Goal: Task Accomplishment & Management: Complete application form

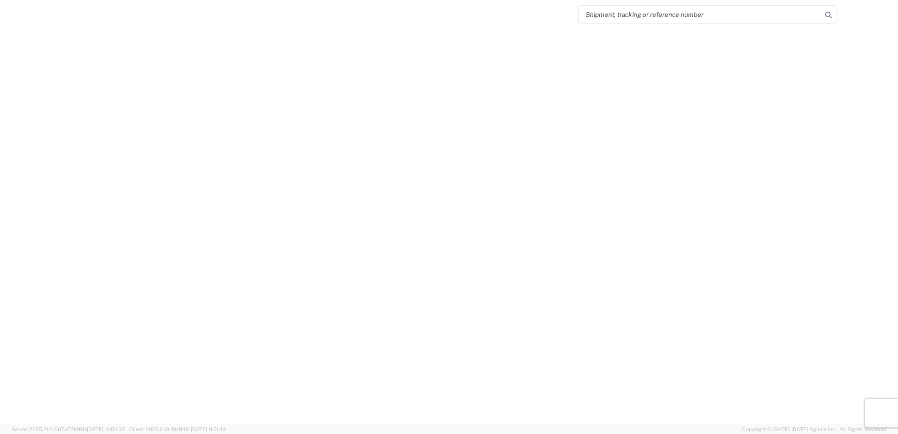
select select "FULL"
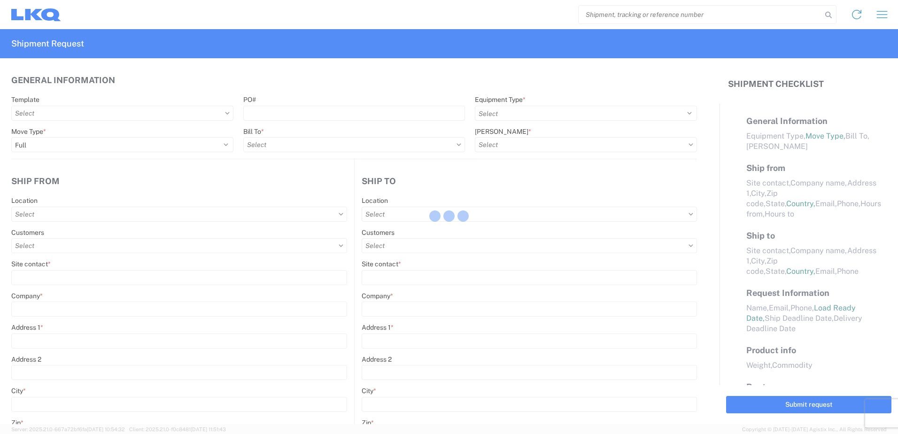
select select "LBS"
select select "IN"
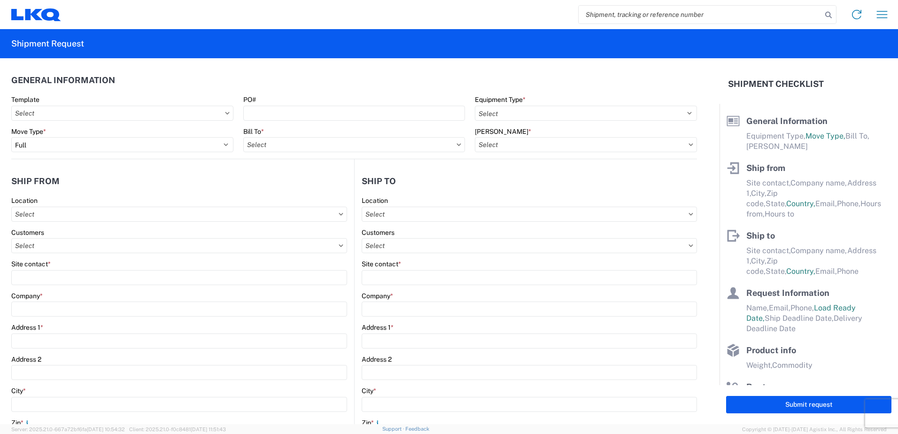
click at [626, 9] on input "search" at bounding box center [700, 15] width 243 height 18
type input "57084"
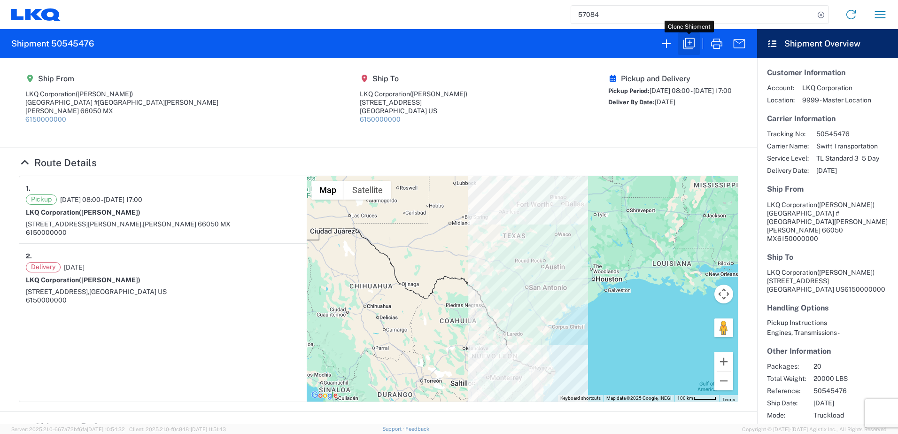
click at [688, 39] on icon "button" at bounding box center [689, 43] width 15 height 15
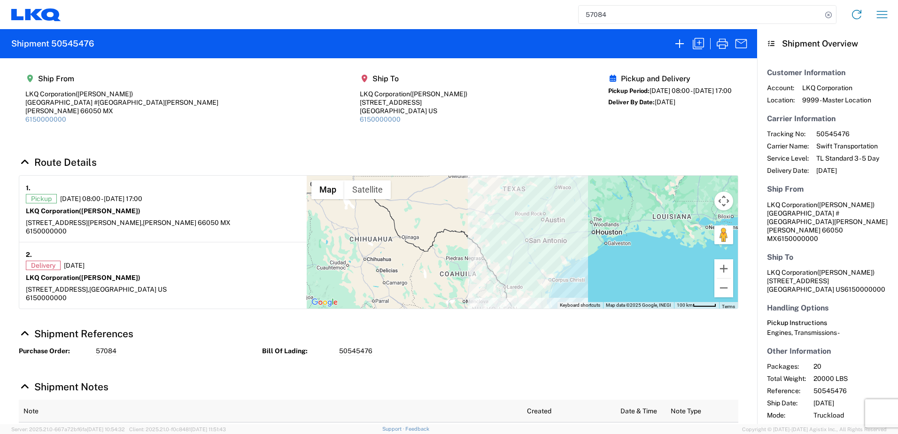
select select "FULL"
select select "US"
select select "LBS"
select select "IN"
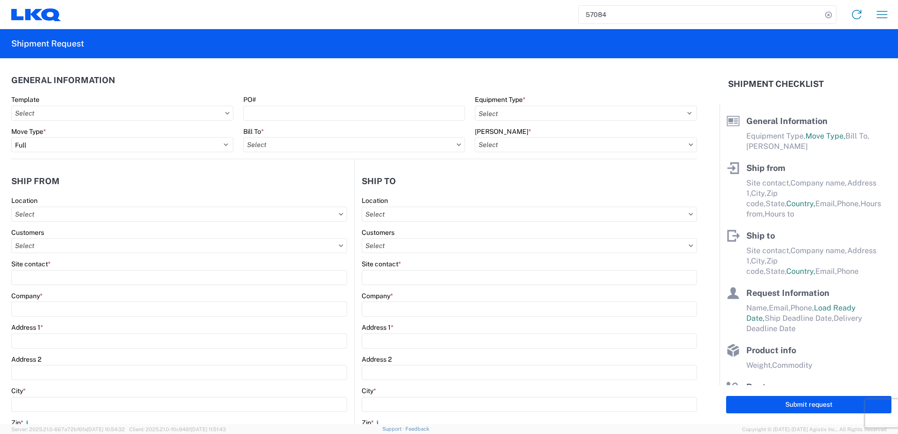
select select "STDV"
type input "[PERSON_NAME]"
type input "LKQ Corporation"
type input "[GEOGRAPHIC_DATA] #[GEOGRAPHIC_DATA][PERSON_NAME]"
type input "[PERSON_NAME]"
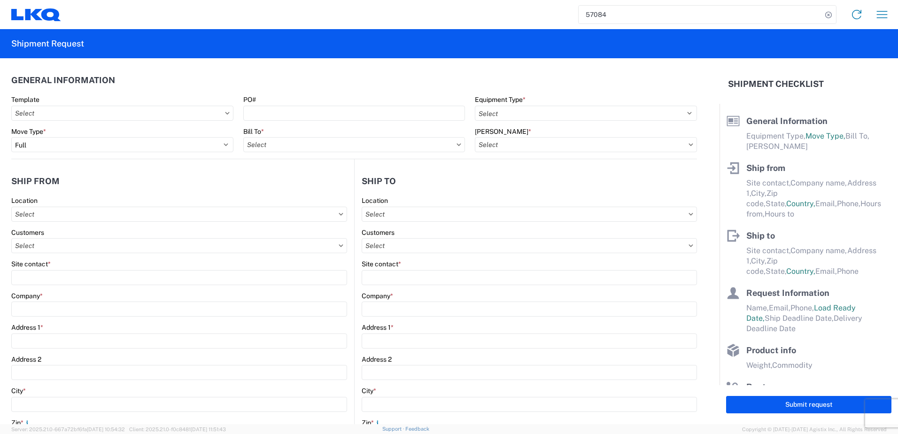
type input "66050"
select select "MX"
type input "6150000000"
type input "08:00:00"
type input "17:00:00"
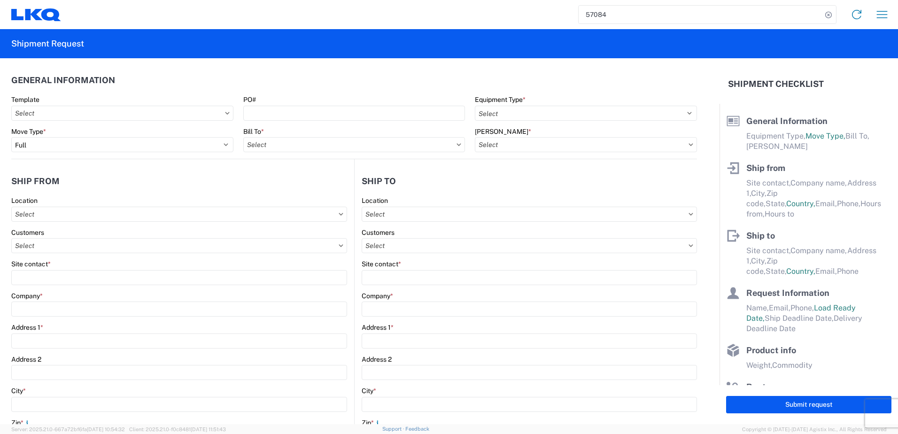
select select
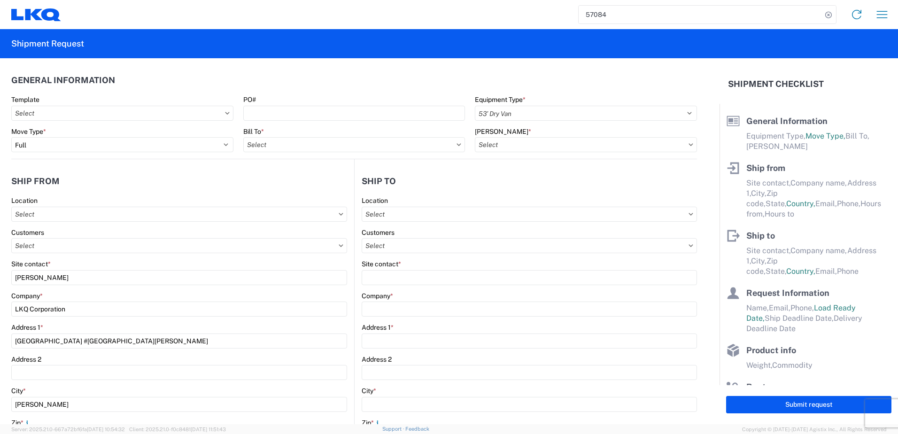
type input "[PERSON_NAME]"
type input "LKQ Corporation"
type input "[STREET_ADDRESS]"
type input "[GEOGRAPHIC_DATA]"
type input "75050"
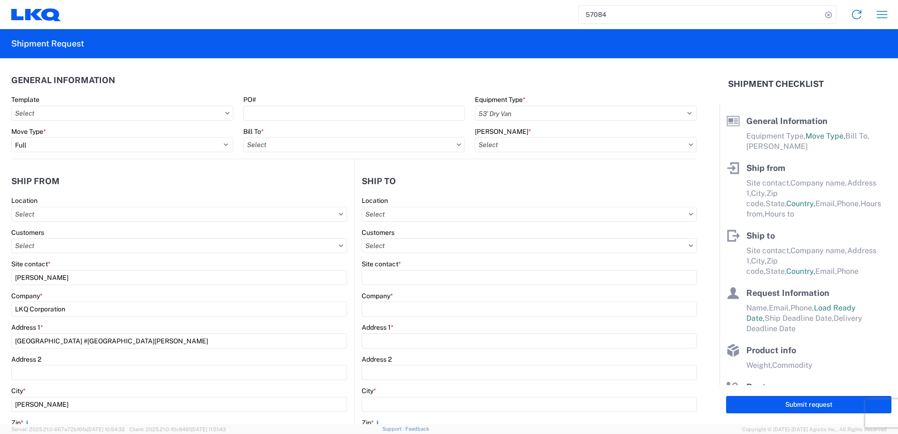
type input "6150000000"
select select
type input "[PERSON_NAME]"
type input "[EMAIL_ADDRESS][DOMAIN_NAME]"
type input "82218326"
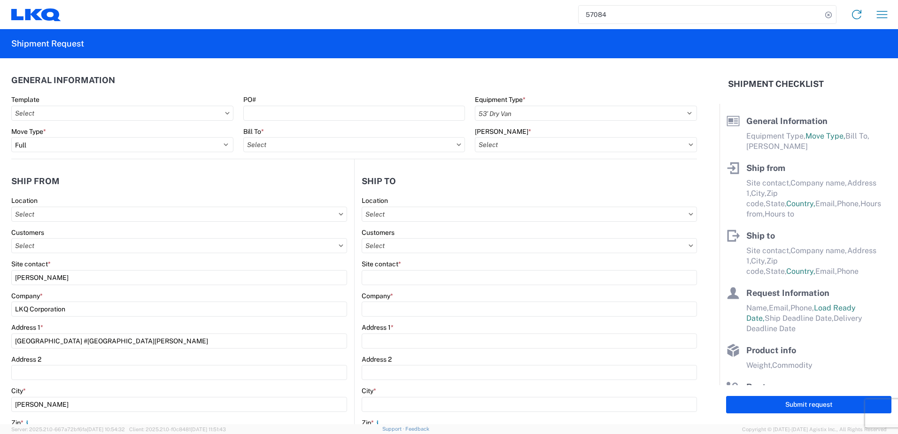
type input "[DATE]"
type textarea "SWIFT/TRANSMEX"
type input "20000"
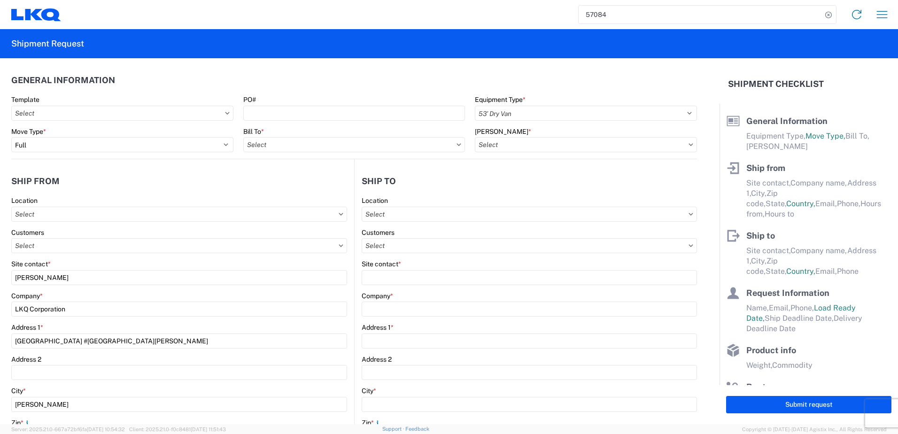
type input "Engines, Transmissions"
type input "20"
type input "1"
type input "4"
type input "0.67"
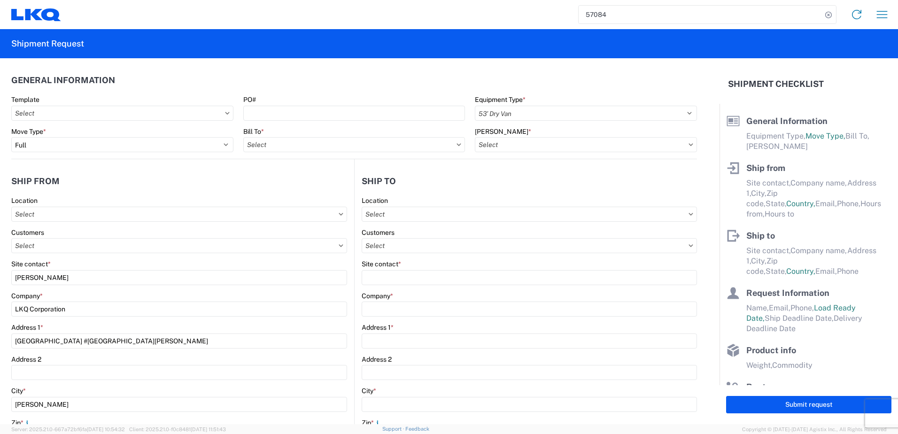
type input "0.67"
select select "FT"
select select
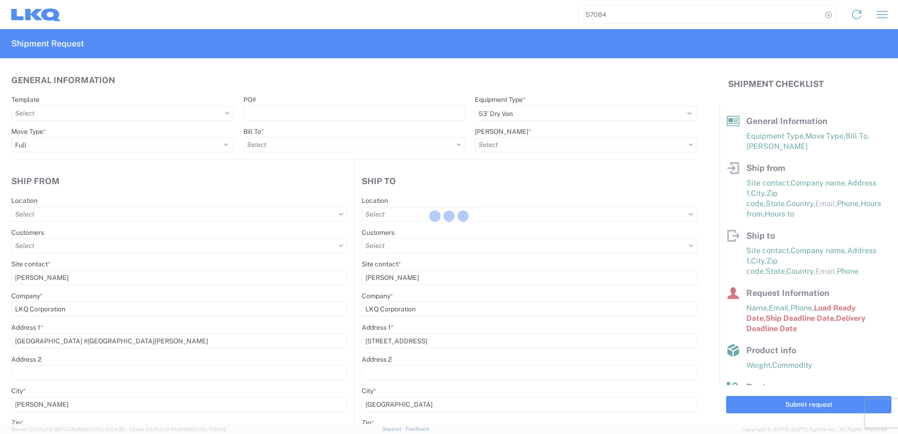
type input "1882 - North American ATK Corporation"
type input "1883 - Vege de Mexico S.A. de C.V"
type input "1882-3300-50180-0000 - 1882 Freight In - Parts, 1882-3300-50180-0000 - 1882 Fre…"
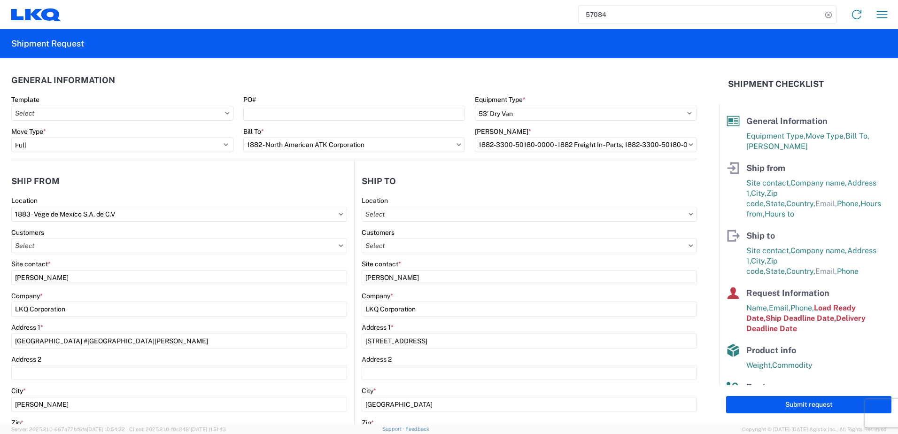
type input "1882 - North American ATK Corporation"
click at [311, 118] on input "PO#" at bounding box center [354, 113] width 222 height 15
paste input "59788"
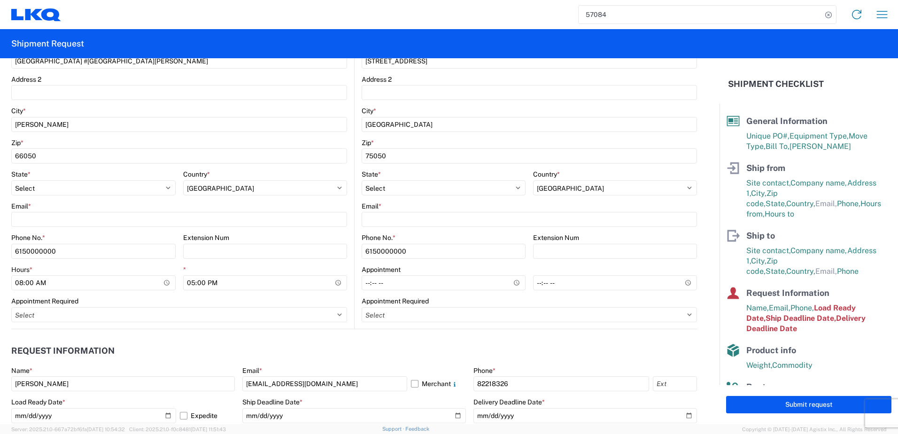
scroll to position [282, 0]
type input "59788"
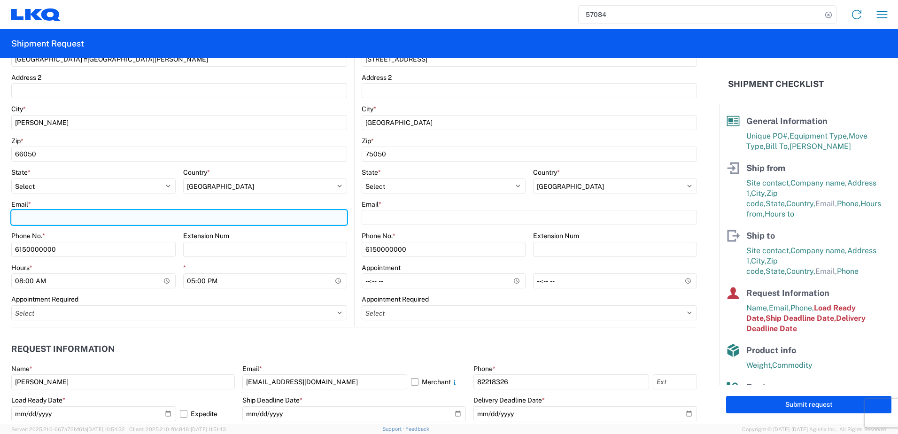
click at [204, 211] on input "Email *" at bounding box center [179, 217] width 336 height 15
paste input "[EMAIL_ADDRESS][DOMAIN_NAME]"
type input "[EMAIL_ADDRESS][DOMAIN_NAME]"
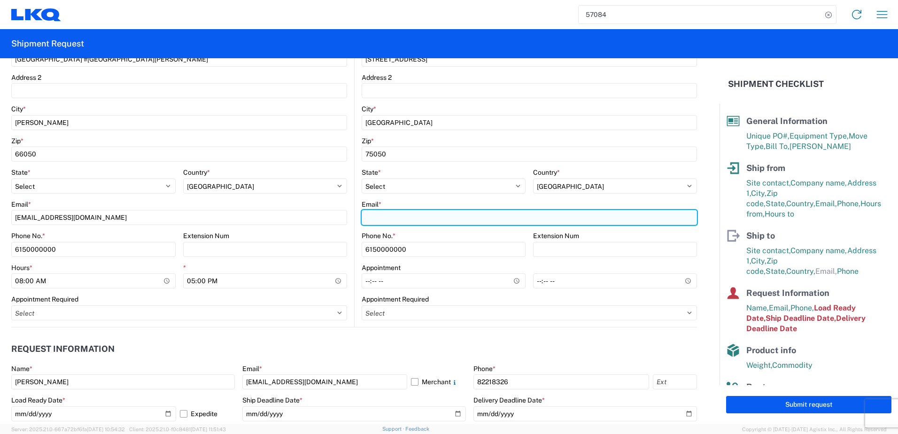
click at [423, 224] on input "Email *" at bounding box center [529, 217] width 335 height 15
type input "[EMAIL_ADDRESS][DOMAIN_NAME]"
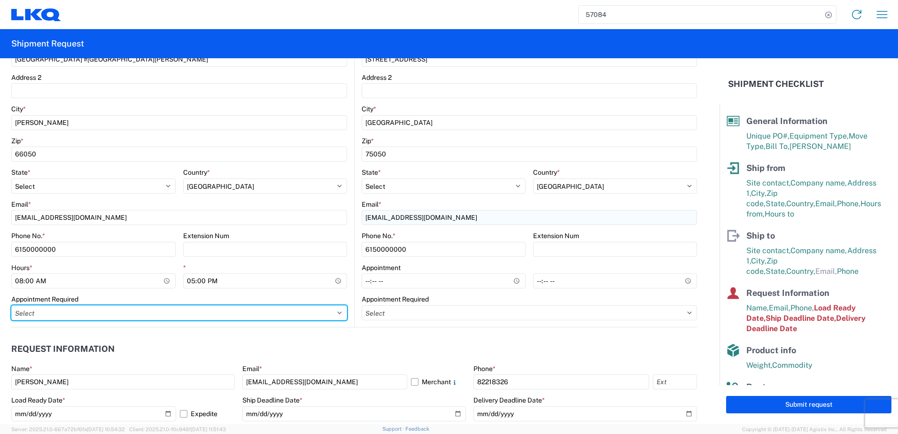
select select
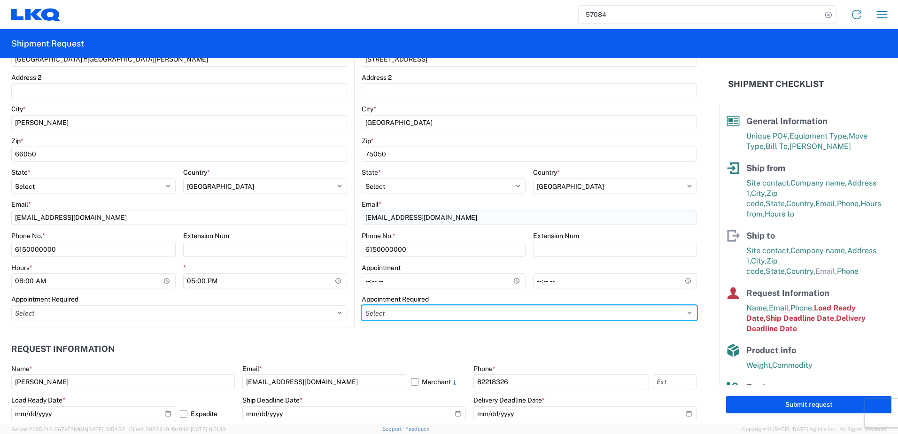
select select
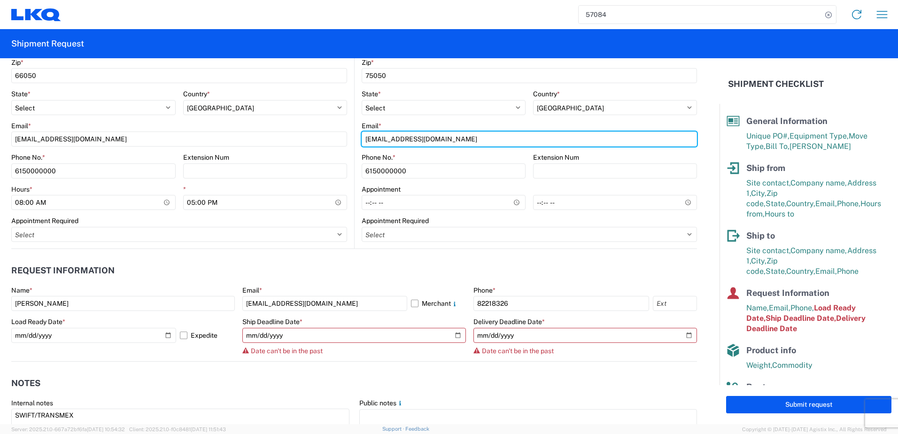
scroll to position [376, 0]
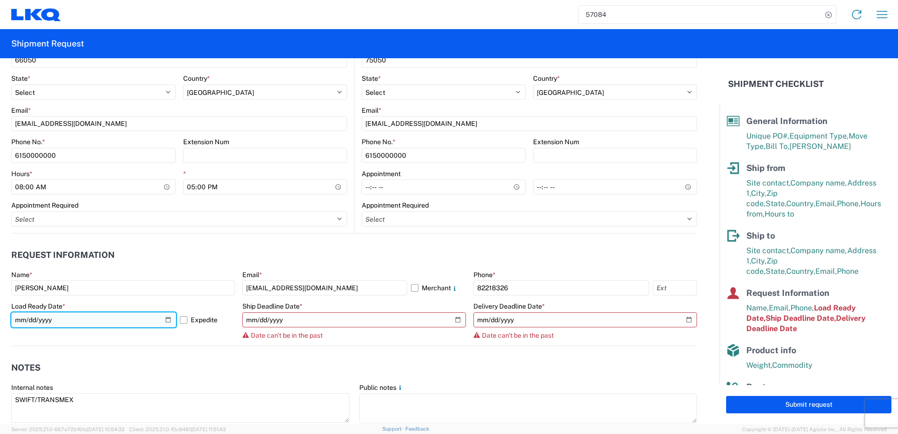
click at [167, 320] on input "[DATE]" at bounding box center [93, 319] width 165 height 15
type input "[DATE]"
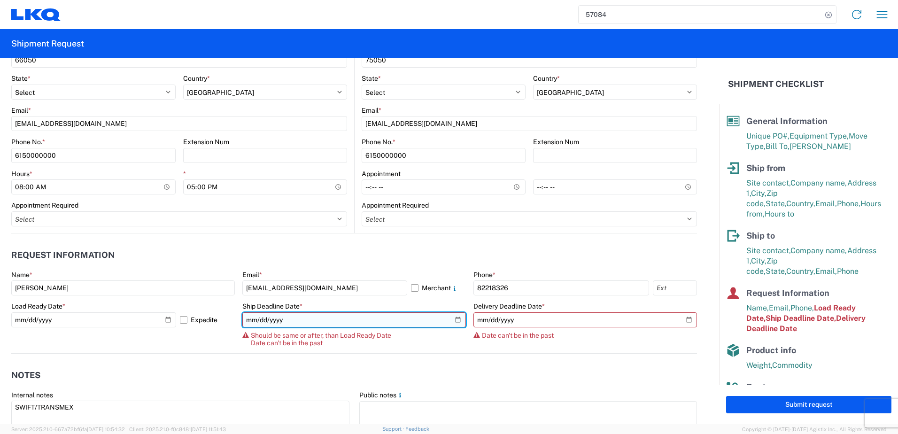
click at [455, 321] on input "[DATE]" at bounding box center [354, 319] width 224 height 15
type input "[DATE]"
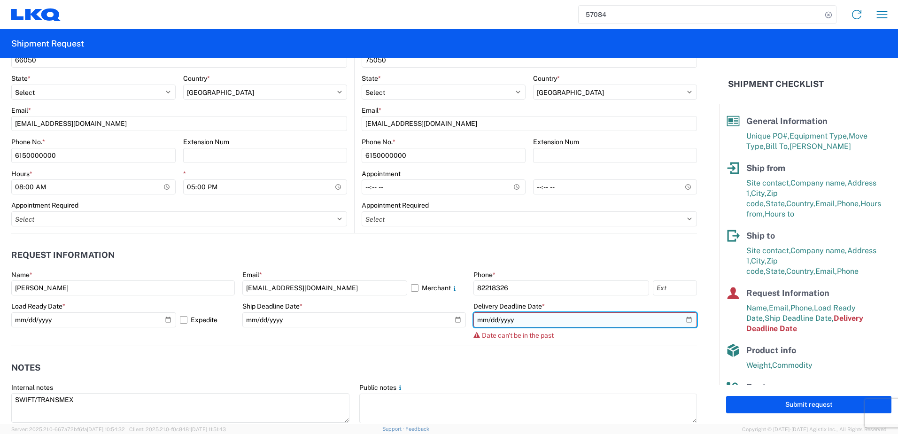
click at [681, 319] on input "[DATE]" at bounding box center [586, 319] width 224 height 15
type input "[DATE]"
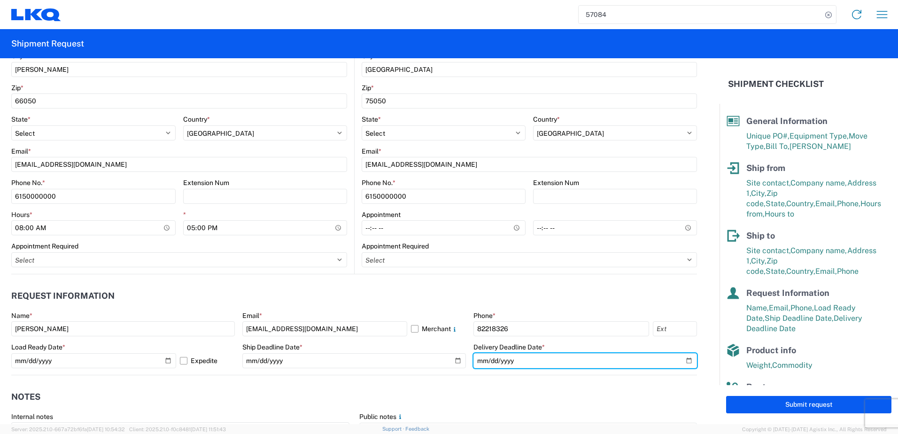
scroll to position [282, 0]
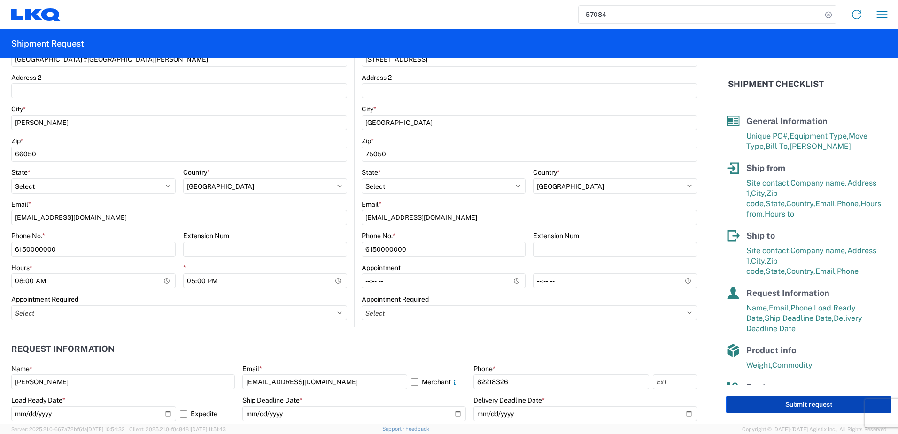
click at [753, 400] on button "Submit request" at bounding box center [808, 404] width 165 height 17
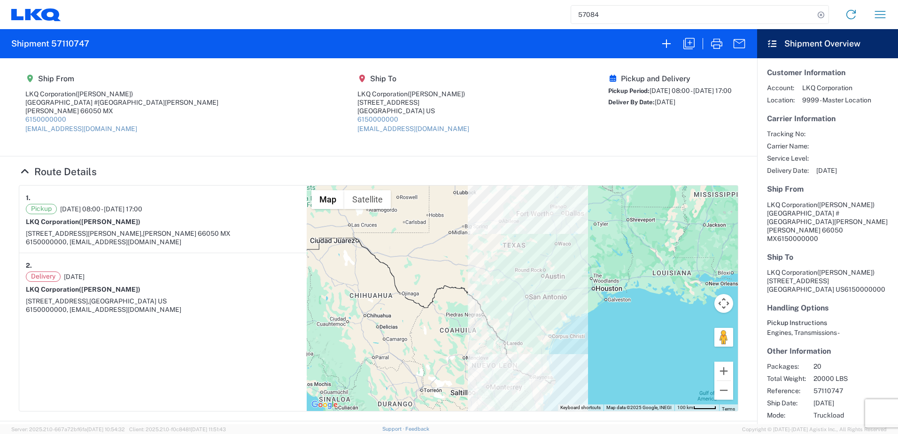
click at [68, 42] on h2 "Shipment 57110747" at bounding box center [50, 43] width 78 height 11
copy h2 "57110747"
